Goal: Task Accomplishment & Management: Manage account settings

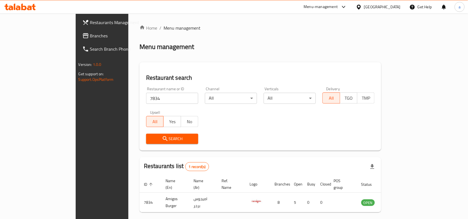
click at [397, 10] on div "[GEOGRAPHIC_DATA]" at bounding box center [382, 7] width 37 height 6
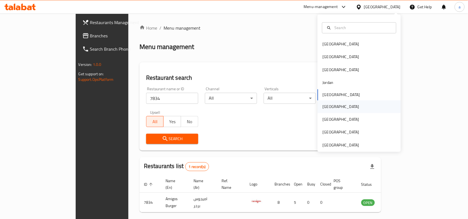
click at [329, 105] on div "[GEOGRAPHIC_DATA]" at bounding box center [340, 106] width 45 height 13
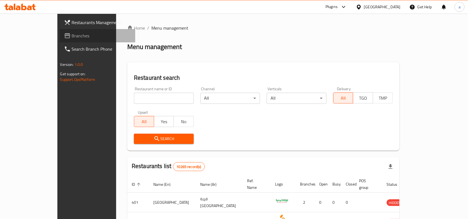
click at [72, 35] on span "Branches" at bounding box center [101, 35] width 59 height 7
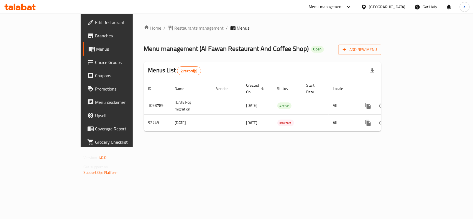
click at [175, 27] on span "Restaurants management" at bounding box center [199, 28] width 49 height 7
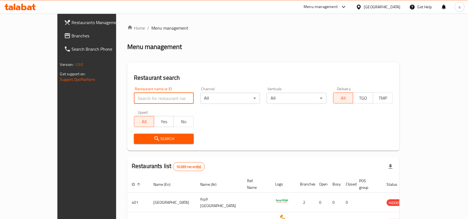
click at [134, 97] on input "search" at bounding box center [164, 98] width 60 height 11
paste input "601692"
type input "601692"
click button "Search" at bounding box center [164, 139] width 60 height 10
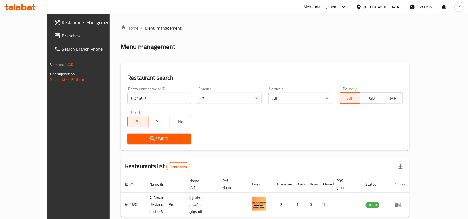
click at [299, 49] on div "Menu management" at bounding box center [265, 46] width 289 height 9
click at [67, 36] on span "Branches" at bounding box center [91, 35] width 59 height 7
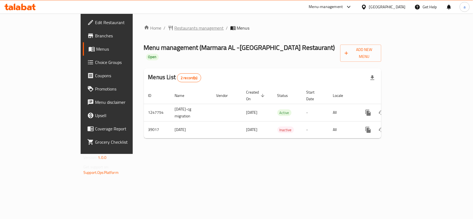
click at [175, 30] on span "Restaurants management" at bounding box center [199, 28] width 49 height 7
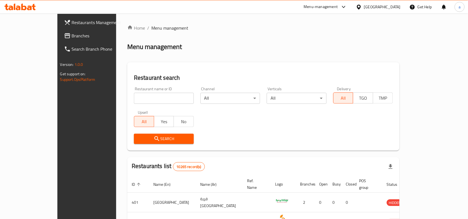
click at [136, 101] on input "search" at bounding box center [164, 98] width 60 height 11
paste input "20285"
type input "20285"
click button "Search" at bounding box center [164, 139] width 60 height 10
